Goal: Information Seeking & Learning: Learn about a topic

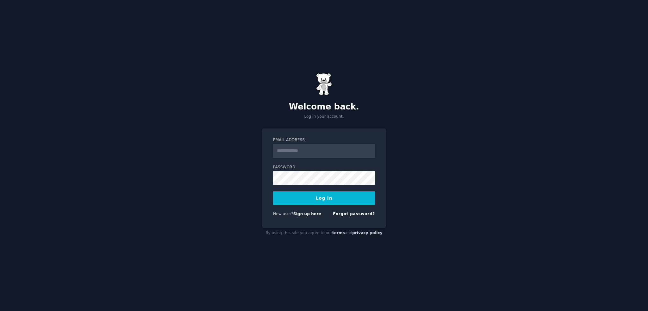
type input "**********"
click at [309, 201] on button "Log In" at bounding box center [324, 197] width 102 height 13
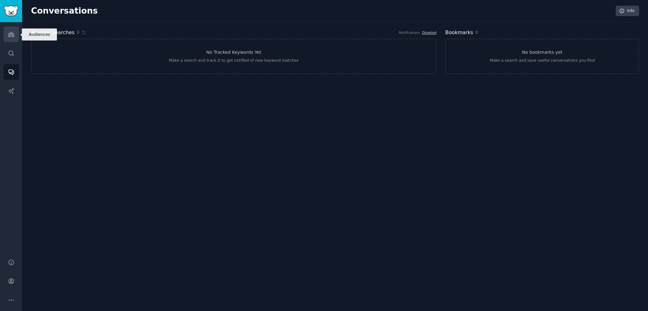
click at [3, 28] on link "Audiences" at bounding box center [10, 34] width 15 height 15
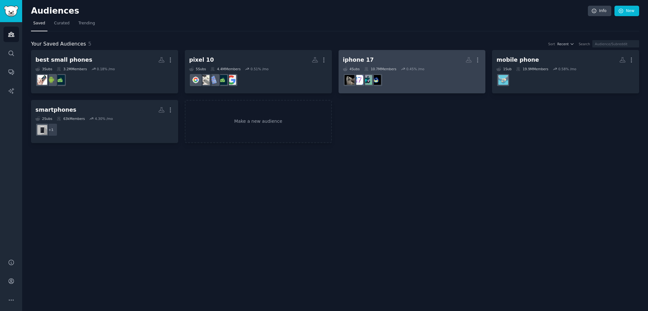
click at [436, 56] on h2 "iphone 17 More" at bounding box center [412, 59] width 138 height 11
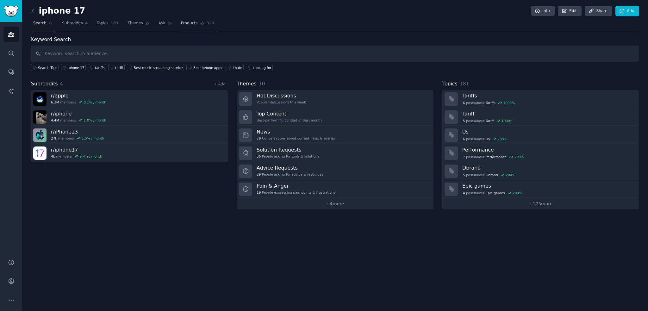
click at [181, 26] on span "Products" at bounding box center [189, 24] width 17 height 6
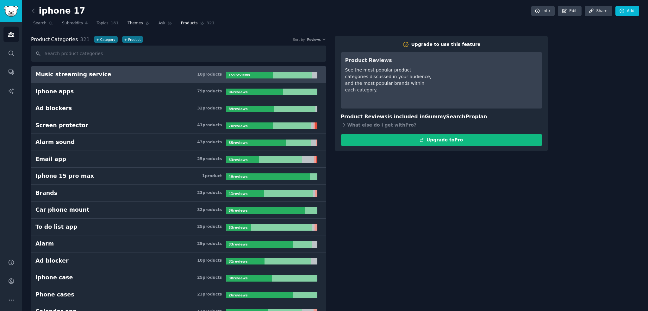
click at [127, 25] on span "Themes" at bounding box center [134, 24] width 15 height 6
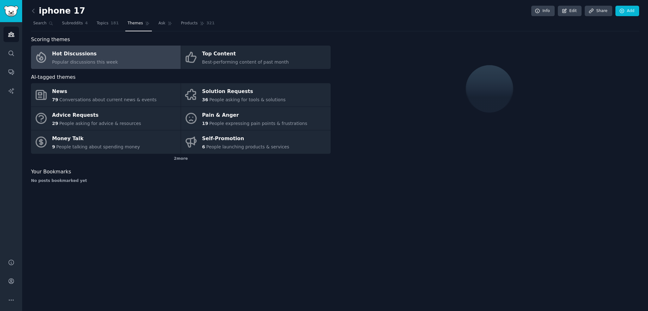
click at [114, 55] on link "Hot Discussions Popular discussions this week" at bounding box center [106, 57] width 150 height 23
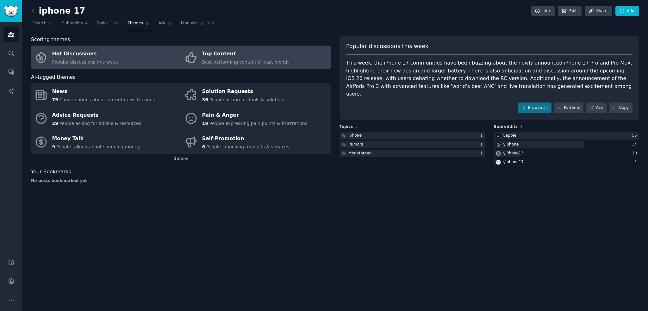
click at [233, 46] on link "Top Content Best-performing content of past month" at bounding box center [256, 57] width 150 height 23
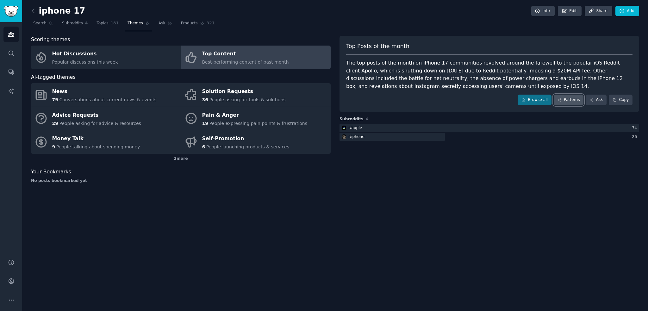
click at [579, 101] on link "Patterns" at bounding box center [568, 100] width 30 height 11
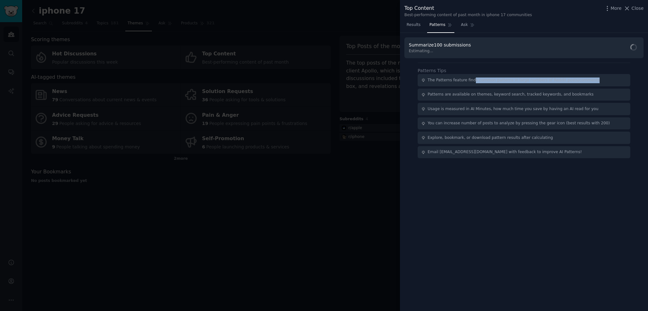
drag, startPoint x: 469, startPoint y: 81, endPoint x: 606, endPoint y: 82, distance: 136.6
click at [606, 82] on div "The Patterns feature finds common patterns in large numbers of Reddit posts/com…" at bounding box center [523, 80] width 213 height 12
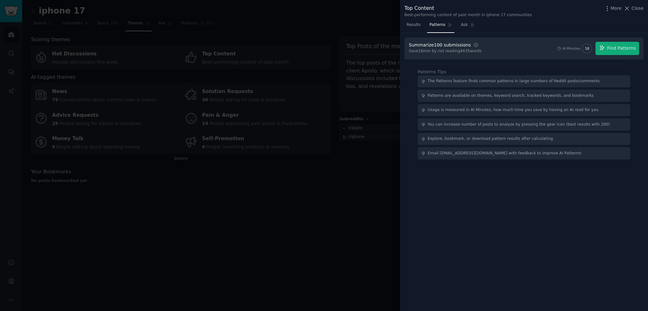
click at [462, 184] on div "Summarize 100 submissions Settings Save 18 min by not reading 4435 words AI Min…" at bounding box center [524, 172] width 248 height 278
click at [616, 52] on button "Find Patterns" at bounding box center [617, 48] width 44 height 13
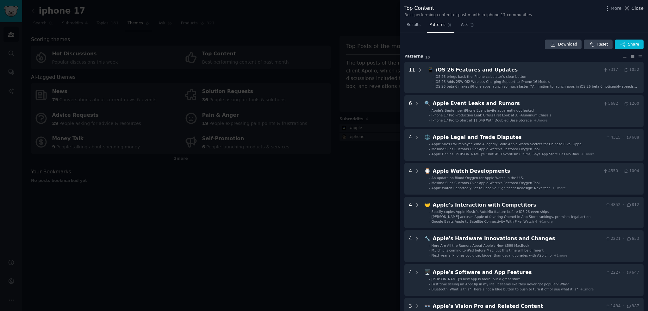
click at [636, 7] on span "Close" at bounding box center [637, 8] width 12 height 7
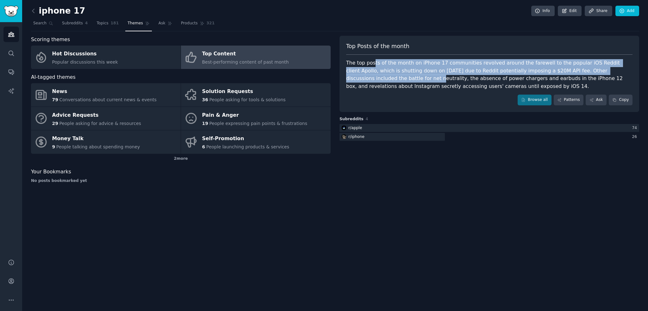
drag, startPoint x: 373, startPoint y: 61, endPoint x: 626, endPoint y: 70, distance: 253.8
click at [626, 70] on div "The top posts of the month on iPhone 17 communities revolved around the farewel…" at bounding box center [489, 74] width 286 height 31
click at [223, 122] on span "People expressing pain points & frustrations" at bounding box center [258, 123] width 98 height 5
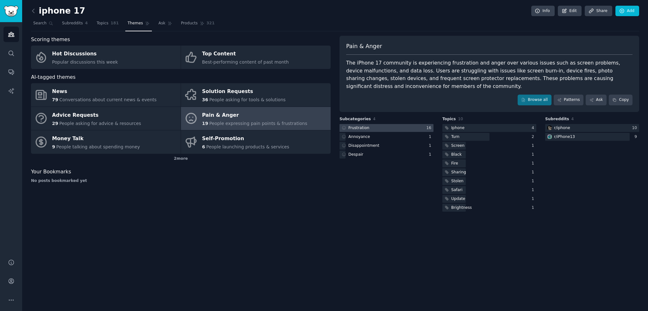
click at [407, 124] on div at bounding box center [386, 128] width 94 height 8
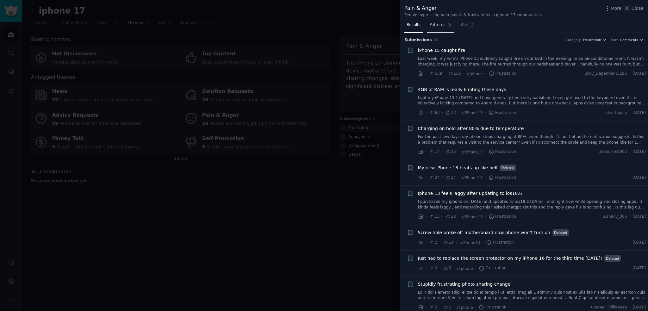
click at [438, 23] on span "Patterns" at bounding box center [437, 25] width 16 height 6
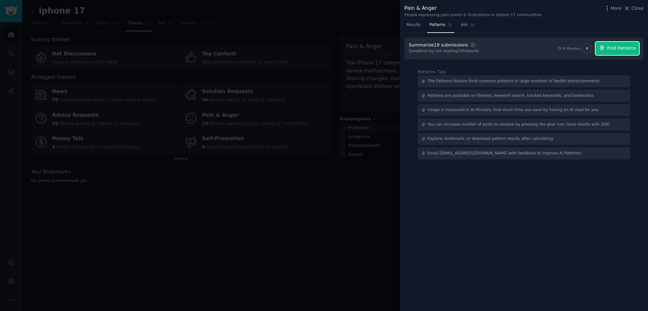
click at [612, 45] on span "Find Patterns" at bounding box center [621, 48] width 29 height 7
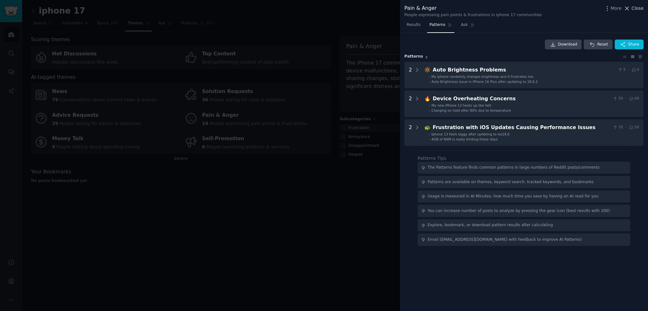
click at [632, 9] on span "Close" at bounding box center [637, 8] width 12 height 7
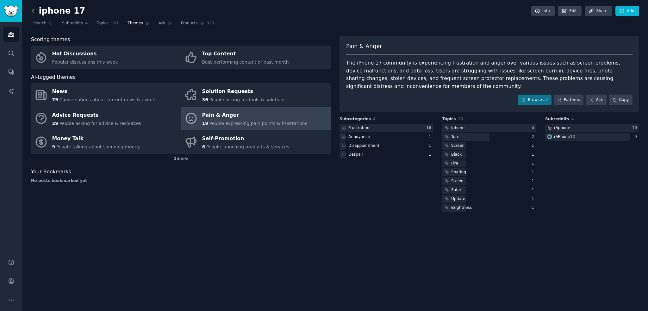
click at [33, 12] on icon at bounding box center [33, 11] width 2 height 4
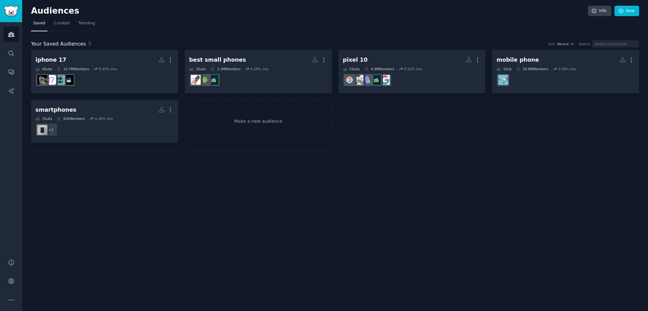
click at [95, 23] on nav "Saved Curated Trending" at bounding box center [335, 24] width 608 height 13
click at [93, 23] on link "Trending" at bounding box center [86, 24] width 21 height 13
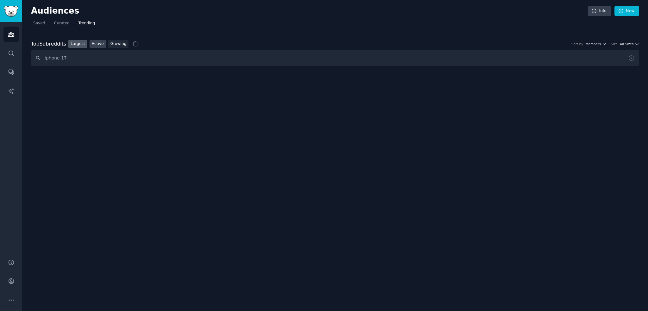
type input "iphone 17"
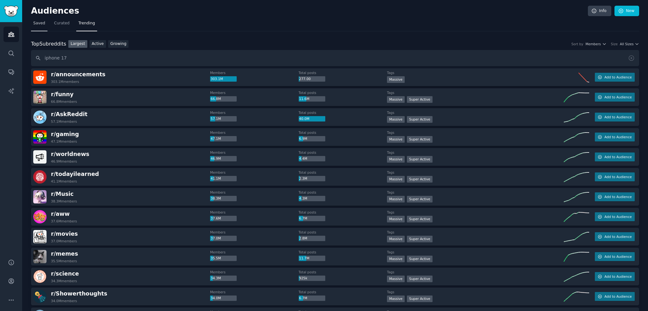
click at [39, 23] on span "Saved" at bounding box center [39, 24] width 12 height 6
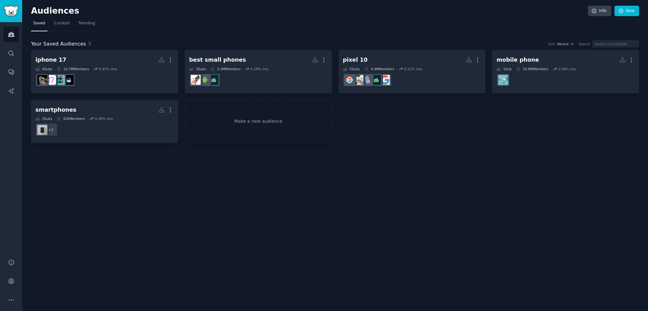
click at [110, 49] on div "Your Saved Audiences 5 Sort Recent Search iphone 17 More 4 Sub s 10.7M Members …" at bounding box center [335, 91] width 608 height 103
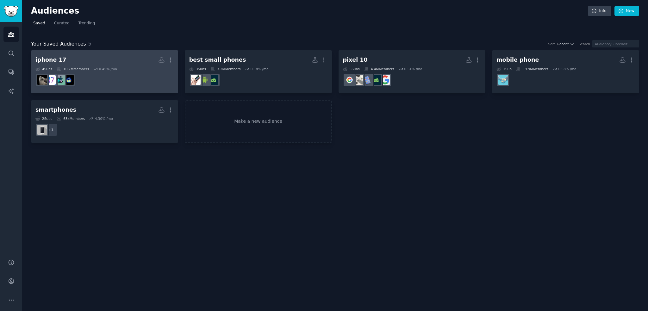
click at [110, 54] on link "iphone 17 More 4 Sub s 10.7M Members 0.45 % /mo" at bounding box center [104, 71] width 147 height 43
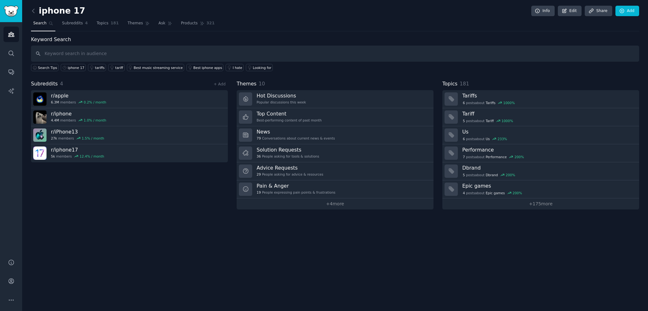
click at [109, 54] on input "text" at bounding box center [335, 54] width 608 height 16
type input "iphone 17"
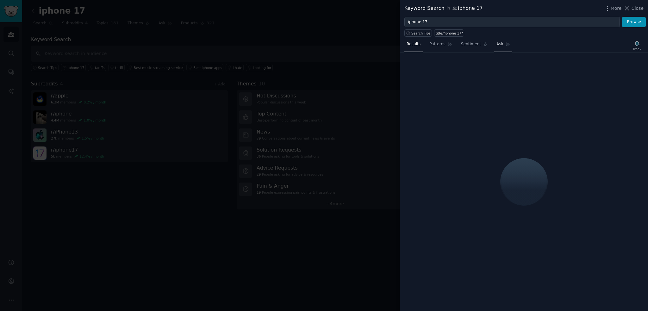
click at [496, 46] on span "Ask" at bounding box center [499, 44] width 7 height 6
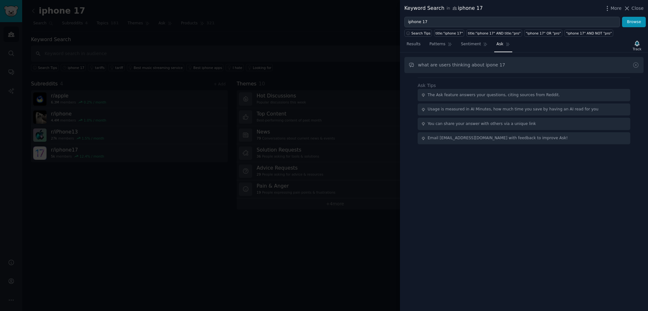
type input "what are users thinking about ipone 17"
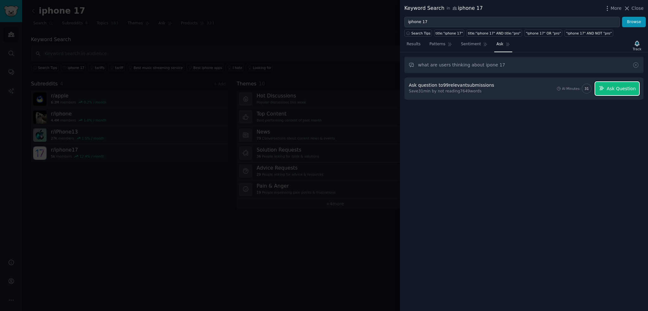
click at [611, 93] on button "Ask Question" at bounding box center [617, 88] width 44 height 13
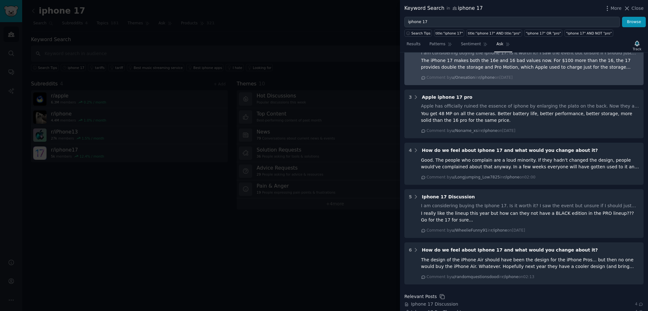
scroll to position [285, 0]
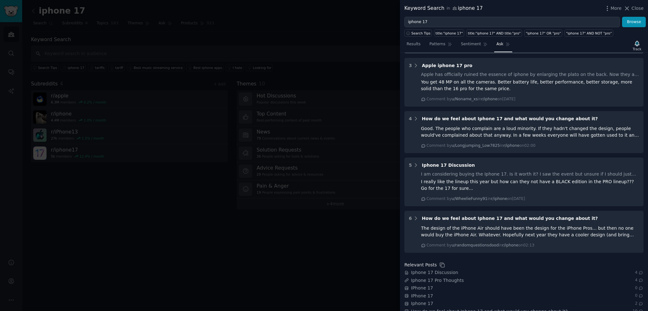
click at [496, 125] on div "Good. The people who complain are a loud minority. If they hadn't changed the d…" at bounding box center [530, 131] width 218 height 13
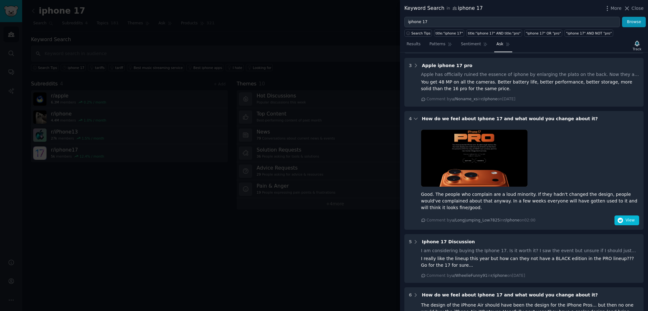
click at [495, 116] on span "How do we feel about Iphone 17 and what would you change about it?" at bounding box center [510, 118] width 176 height 5
click at [625, 218] on span "View" at bounding box center [629, 221] width 9 height 6
